Goal: Check status: Check status

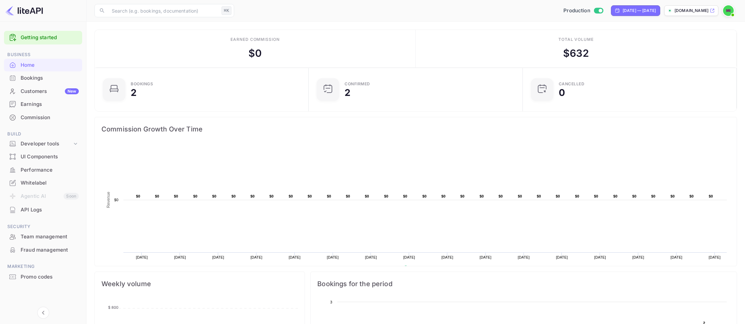
scroll to position [108, 210]
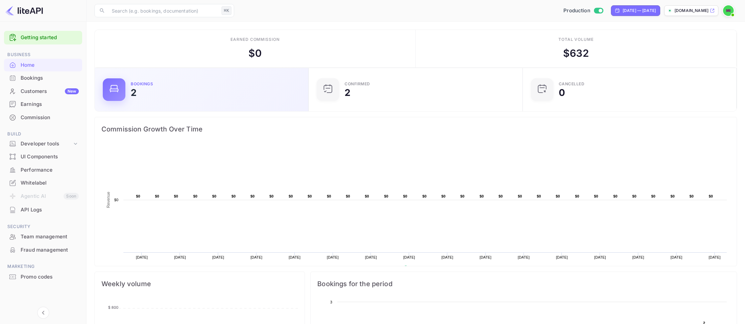
click at [198, 101] on div "Bookings 2" at bounding box center [201, 89] width 197 height 23
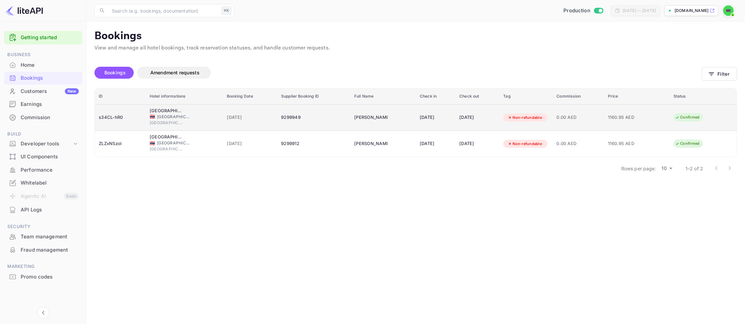
click at [590, 113] on div "0.00 AED" at bounding box center [578, 117] width 44 height 11
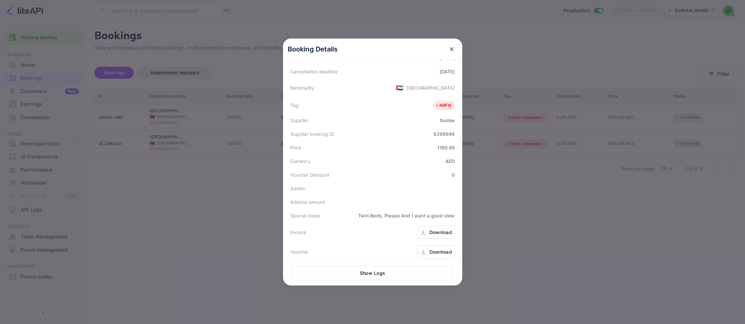
scroll to position [149, 0]
click at [443, 245] on div "Download" at bounding box center [440, 248] width 23 height 7
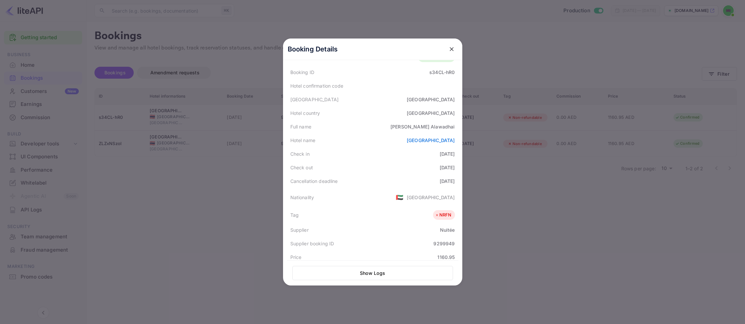
scroll to position [0, 0]
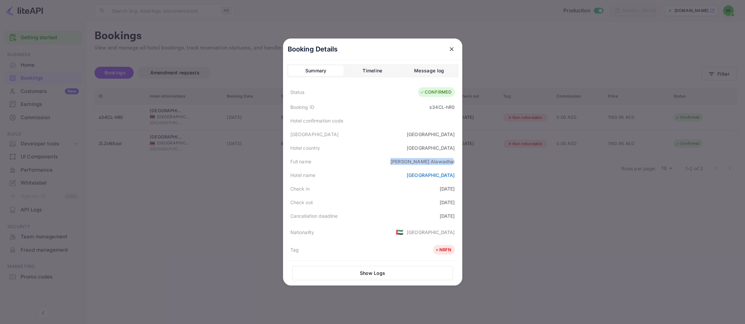
drag, startPoint x: 454, startPoint y: 163, endPoint x: 402, endPoint y: 159, distance: 52.4
click at [402, 159] on div "Full name [PERSON_NAME]" at bounding box center [372, 162] width 171 height 14
click at [431, 165] on div "[PERSON_NAME]" at bounding box center [422, 161] width 64 height 7
click at [432, 165] on div "[PERSON_NAME]" at bounding box center [422, 161] width 64 height 7
drag, startPoint x: 432, startPoint y: 164, endPoint x: 490, endPoint y: 168, distance: 58.3
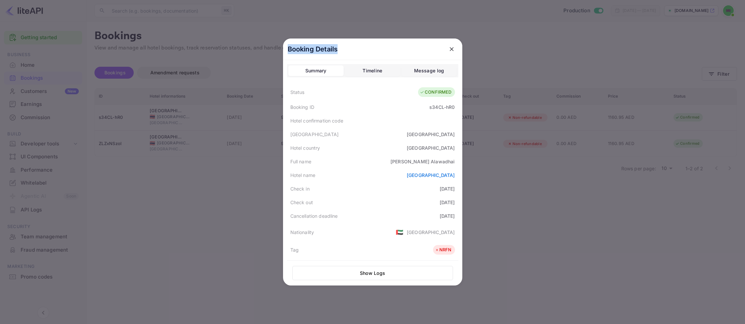
click at [458, 168] on div "Status CONFIRMED Booking ID s34CL-hR0 Hotel confirmation code Hotel city [GEOGR…" at bounding box center [372, 245] width 171 height 322
click at [445, 166] on div "Full name [PERSON_NAME]" at bounding box center [372, 162] width 171 height 14
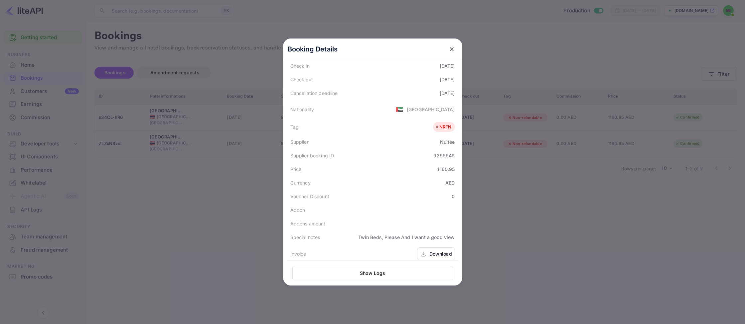
scroll to position [149, 0]
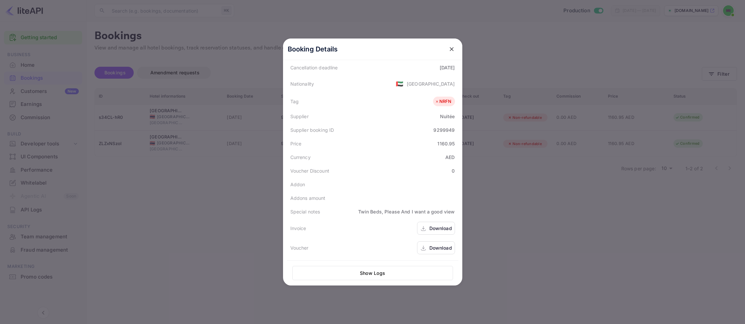
click at [431, 231] on div "Download" at bounding box center [440, 228] width 23 height 7
click at [450, 52] on icon "close" at bounding box center [451, 49] width 7 height 7
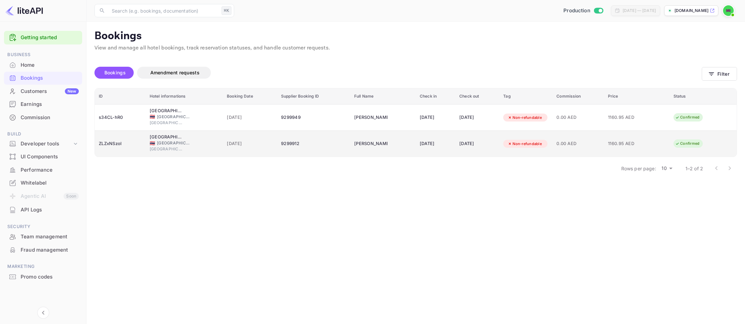
click at [161, 141] on span "[GEOGRAPHIC_DATA]" at bounding box center [173, 143] width 33 height 6
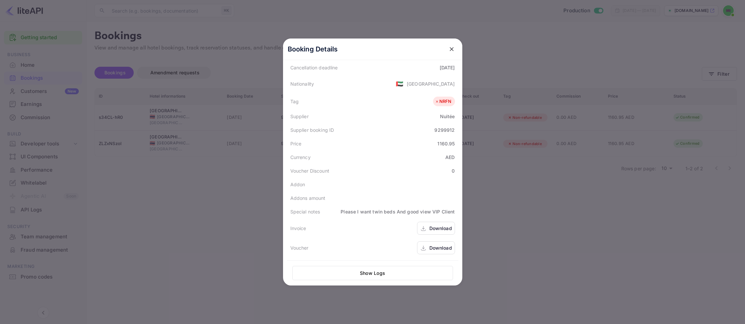
click at [432, 248] on div "Download" at bounding box center [440, 248] width 23 height 7
click at [430, 232] on div "Download" at bounding box center [440, 228] width 23 height 7
click at [435, 224] on div "Download" at bounding box center [436, 228] width 38 height 13
click at [435, 251] on div "Download" at bounding box center [440, 248] width 23 height 7
click at [453, 49] on icon "close" at bounding box center [451, 49] width 7 height 7
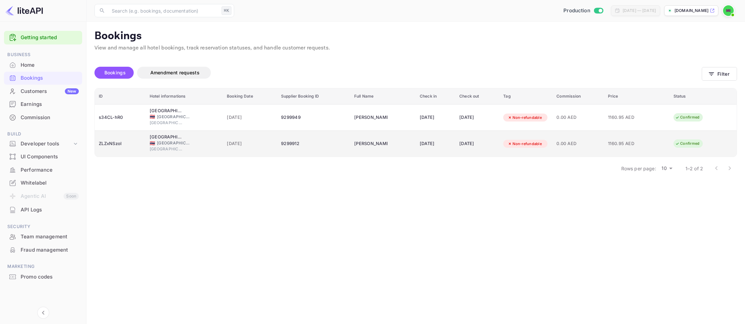
click at [154, 146] on div "🇹🇭 [GEOGRAPHIC_DATA]" at bounding box center [184, 143] width 69 height 6
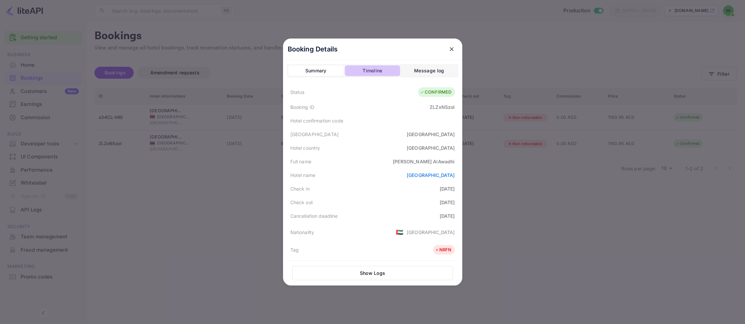
click at [363, 75] on button "Timeline" at bounding box center [372, 70] width 55 height 11
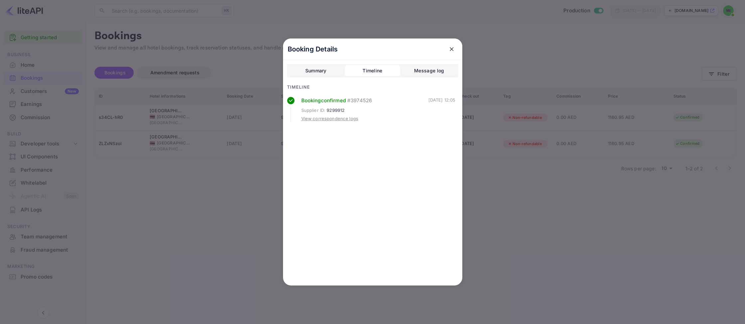
click at [414, 73] on button "Message log" at bounding box center [428, 70] width 55 height 11
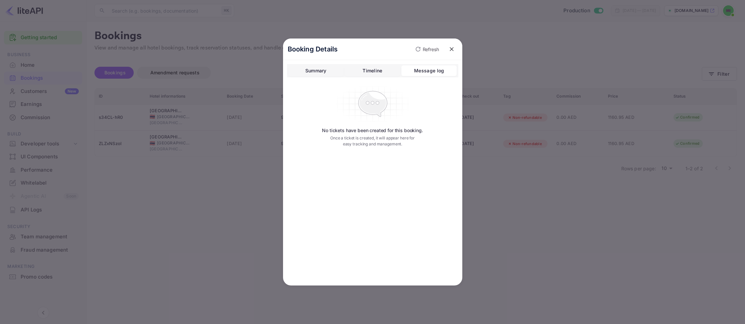
click at [450, 48] on icon "close" at bounding box center [451, 49] width 4 height 4
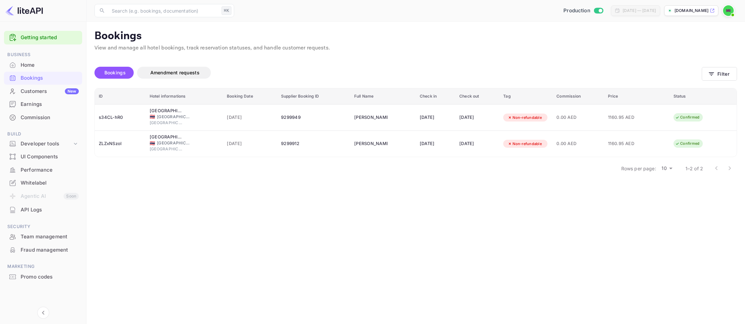
click at [52, 108] on div "Earnings" at bounding box center [50, 105] width 58 height 8
